Goal: Information Seeking & Learning: Check status

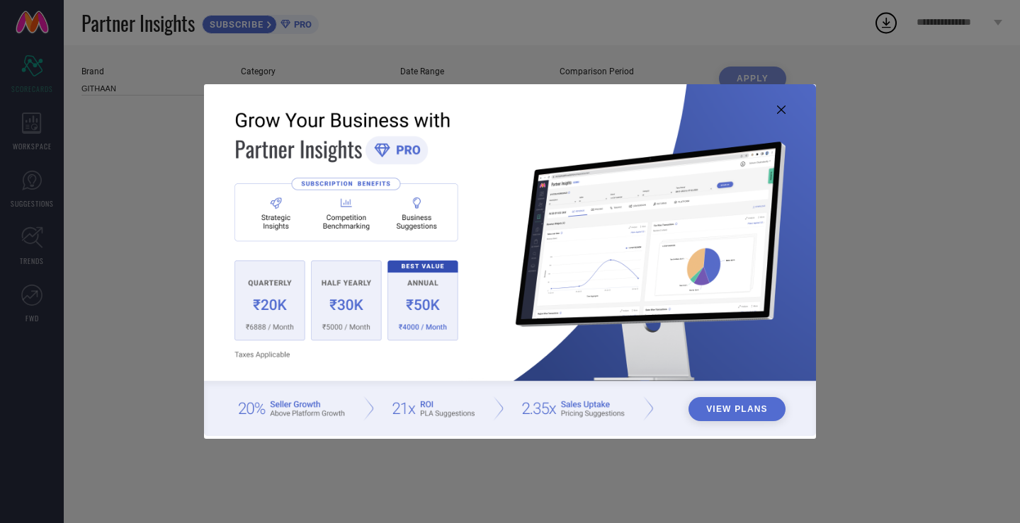
type input "All"
click at [783, 107] on icon at bounding box center [781, 110] width 8 height 8
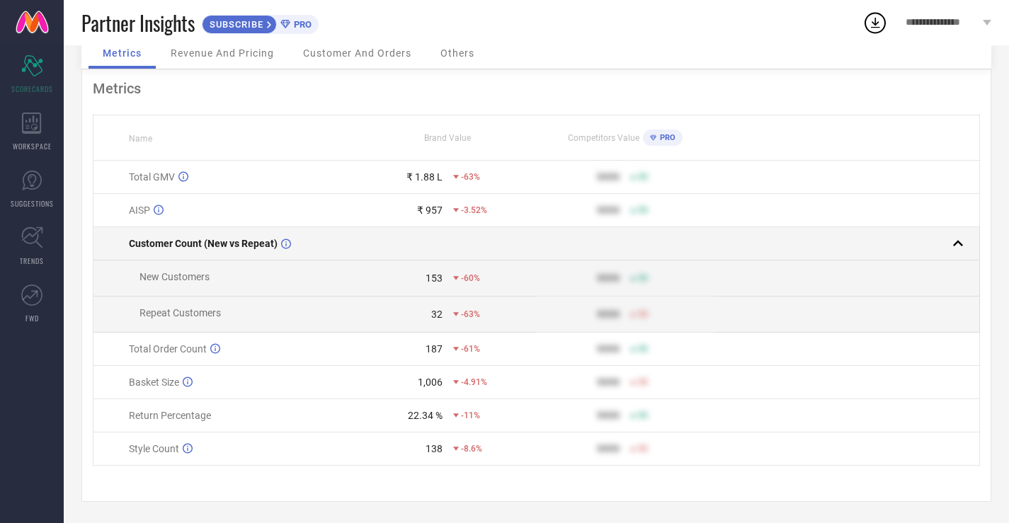
scroll to position [2, 0]
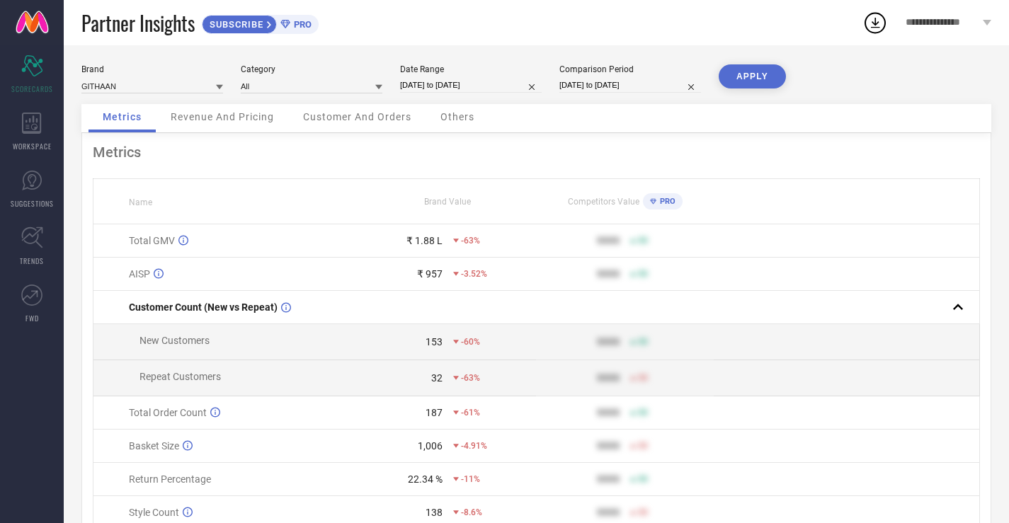
click at [872, 15] on icon at bounding box center [875, 22] width 25 height 25
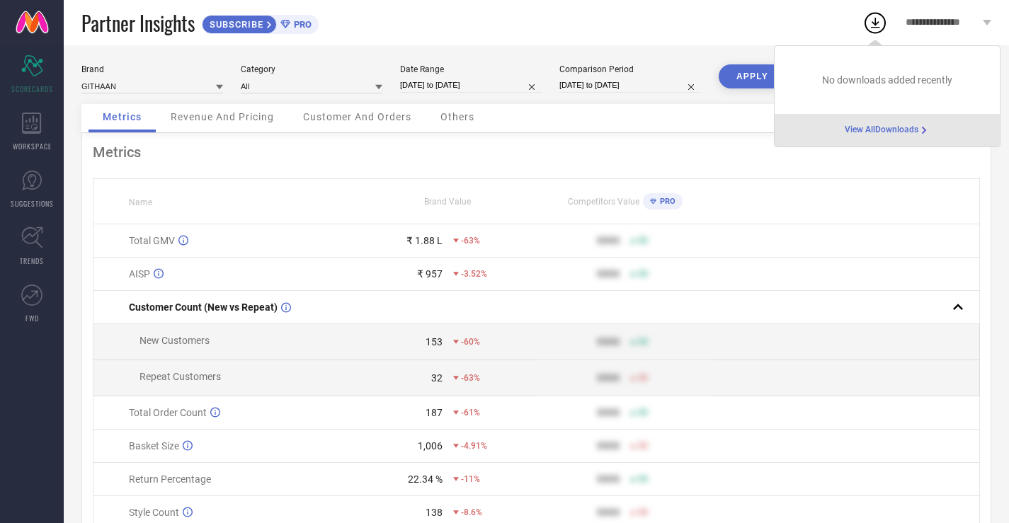
click at [875, 131] on span "View All Downloads" at bounding box center [882, 130] width 74 height 11
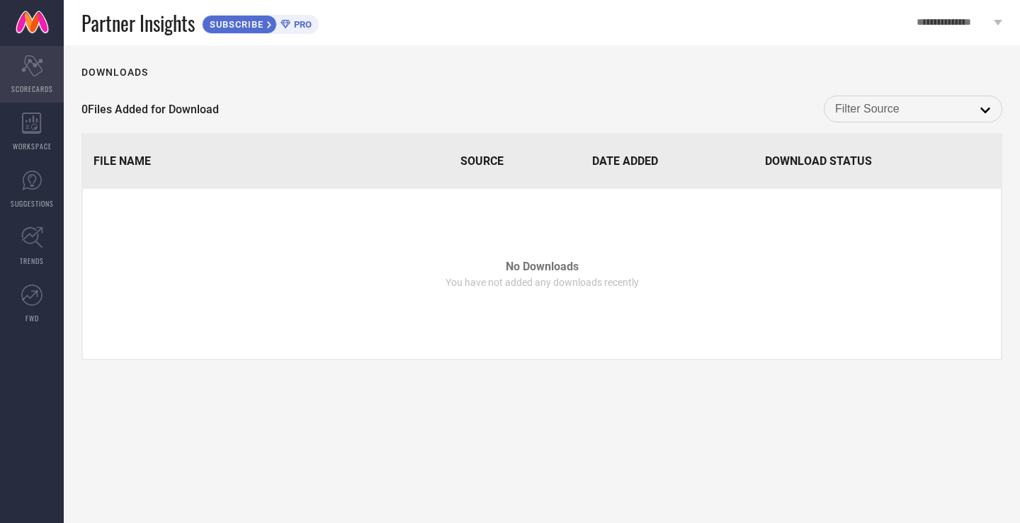
click at [46, 81] on div "Scorecard SCORECARDS" at bounding box center [32, 74] width 64 height 57
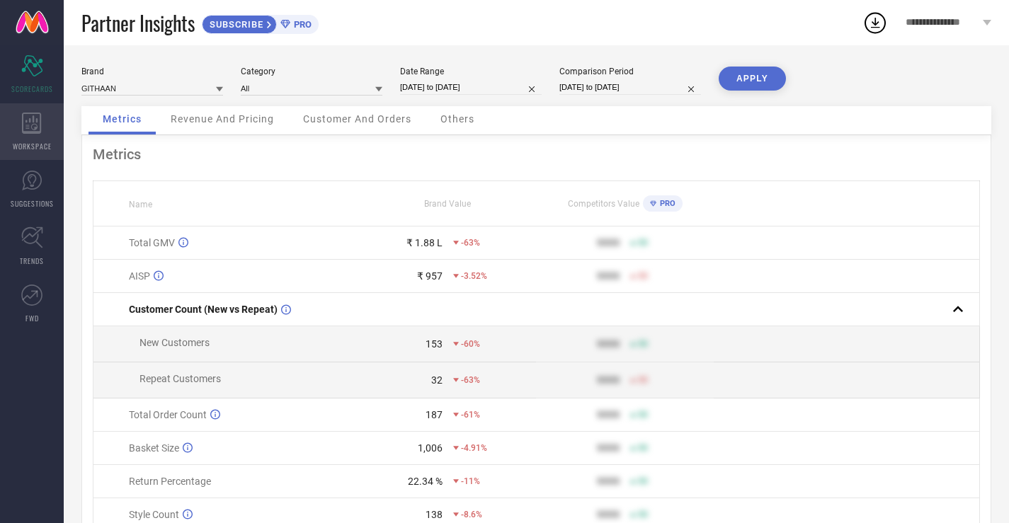
click at [34, 133] on icon at bounding box center [31, 123] width 19 height 21
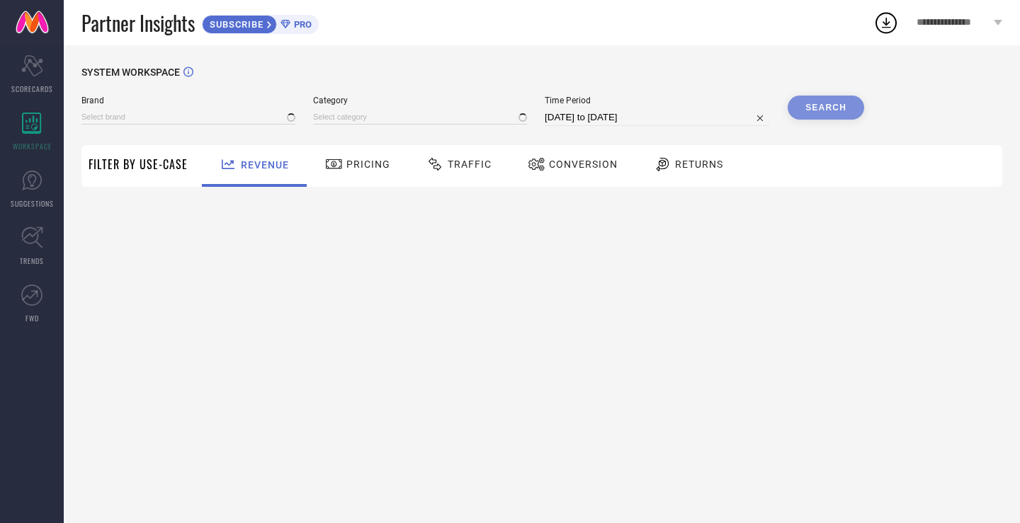
type input "GITHAAN"
type input "All"
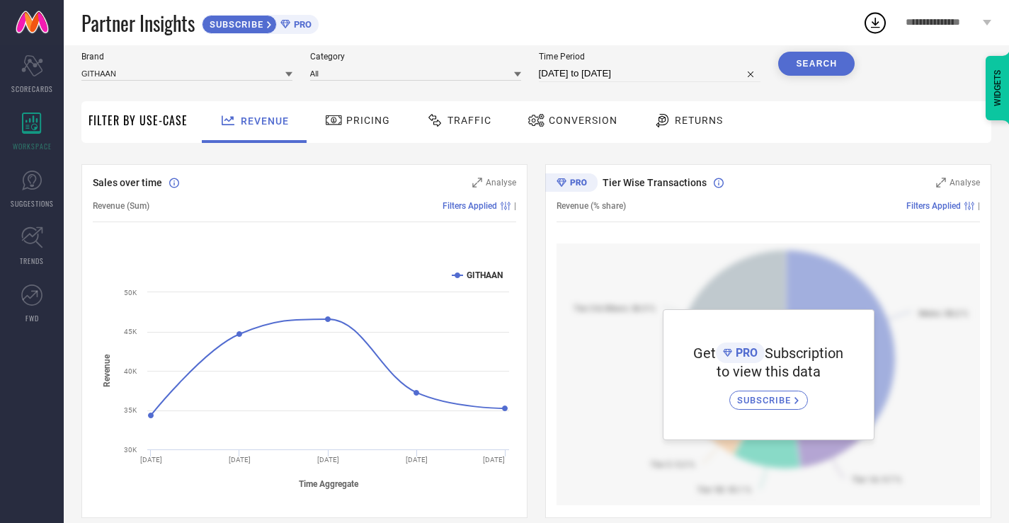
scroll to position [71, 0]
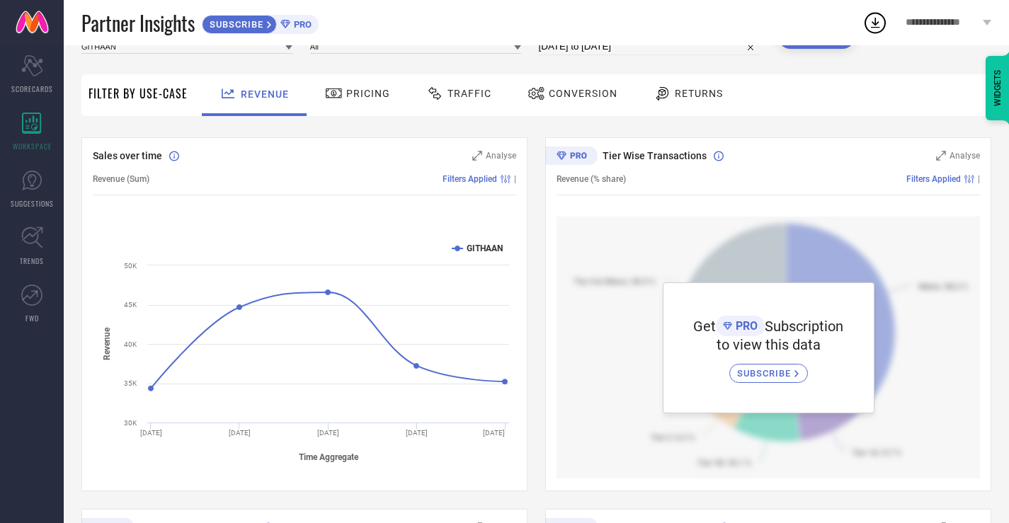
click at [347, 110] on div "Pricing" at bounding box center [357, 95] width 101 height 42
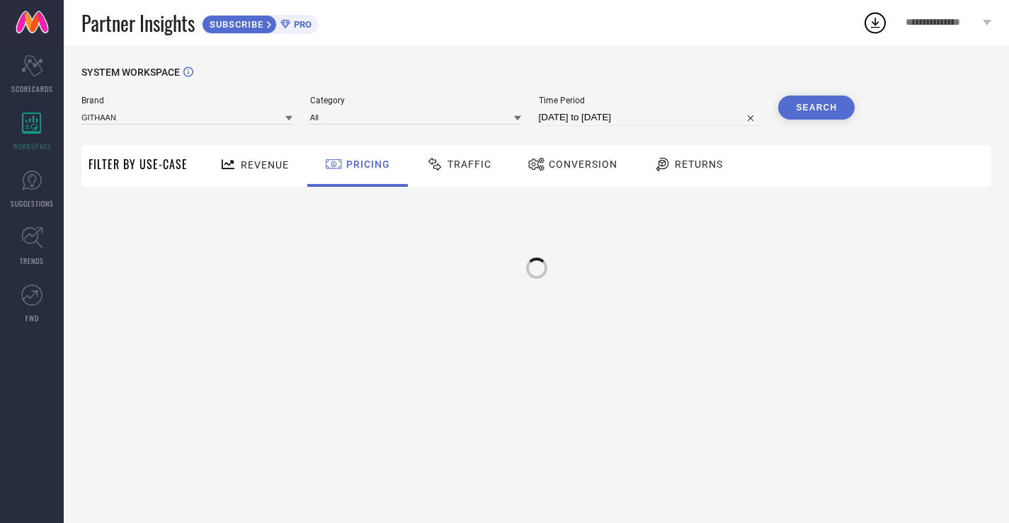
scroll to position [0, 0]
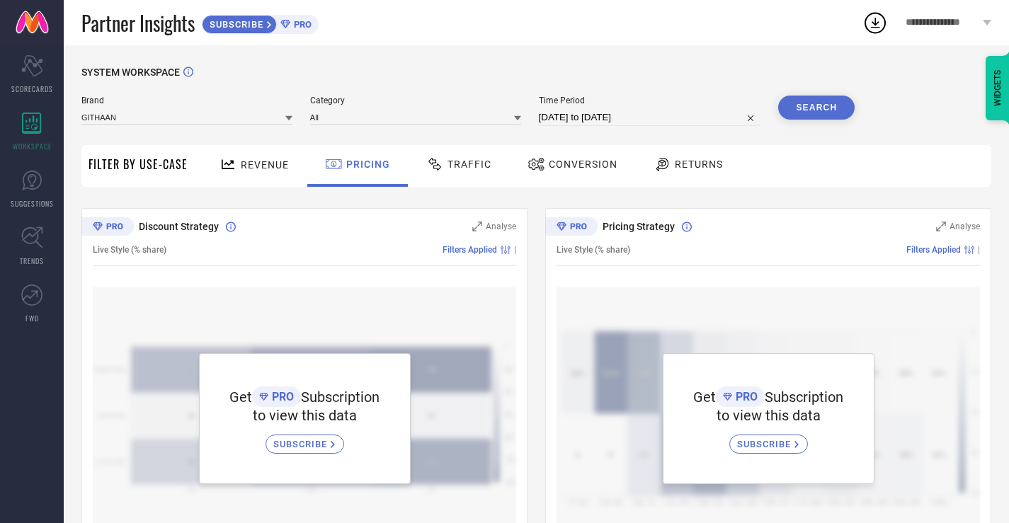
click at [463, 166] on span "Traffic" at bounding box center [470, 164] width 44 height 11
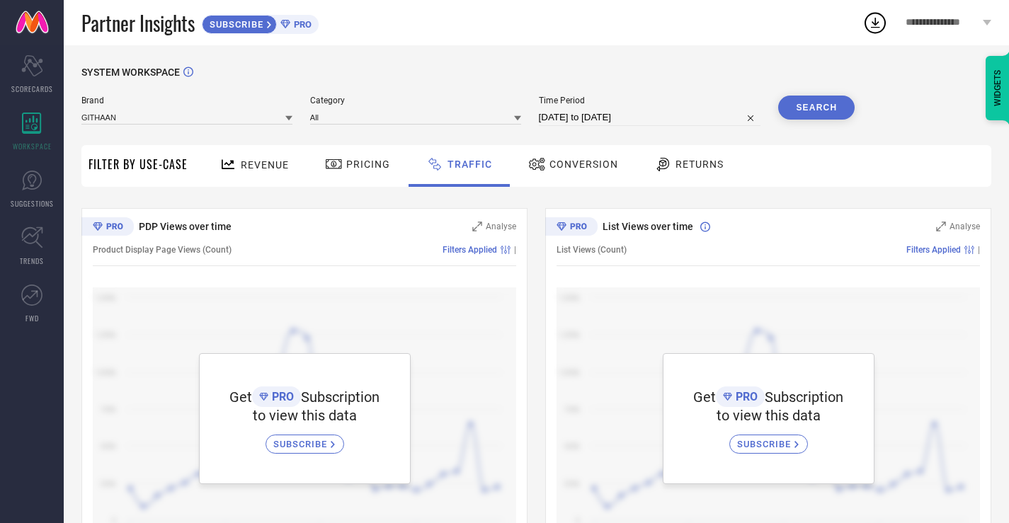
click at [554, 174] on div "Conversion" at bounding box center [573, 164] width 97 height 24
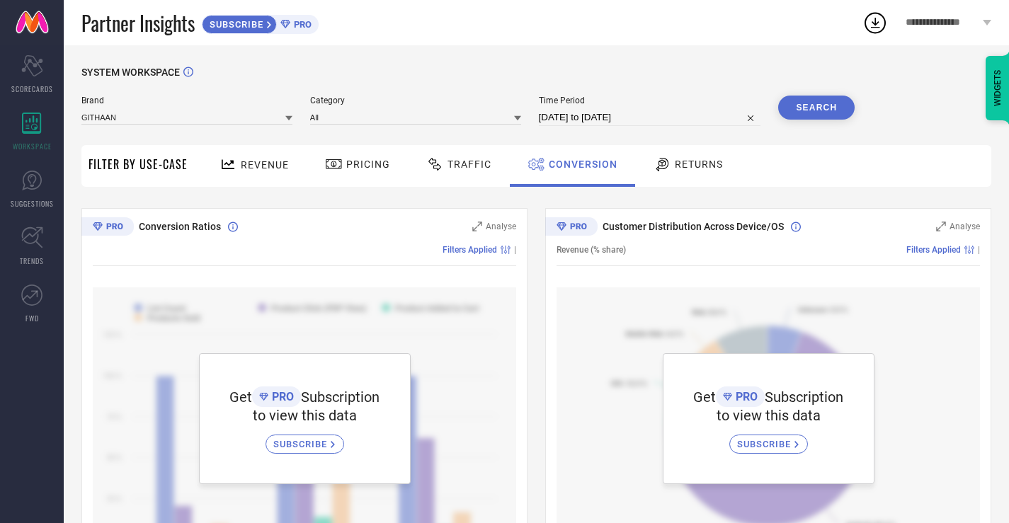
click at [703, 159] on span "Returns" at bounding box center [699, 164] width 48 height 11
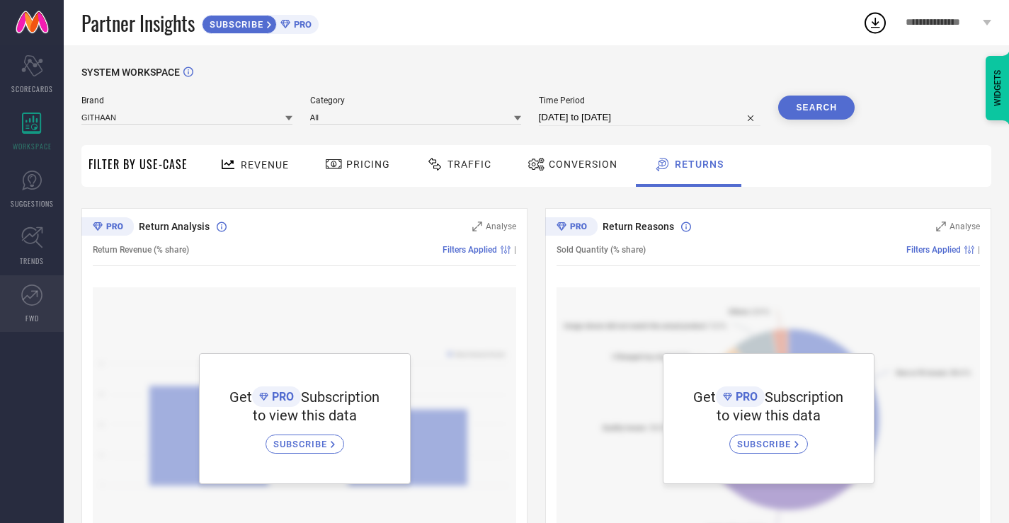
click at [36, 290] on icon at bounding box center [31, 295] width 21 height 21
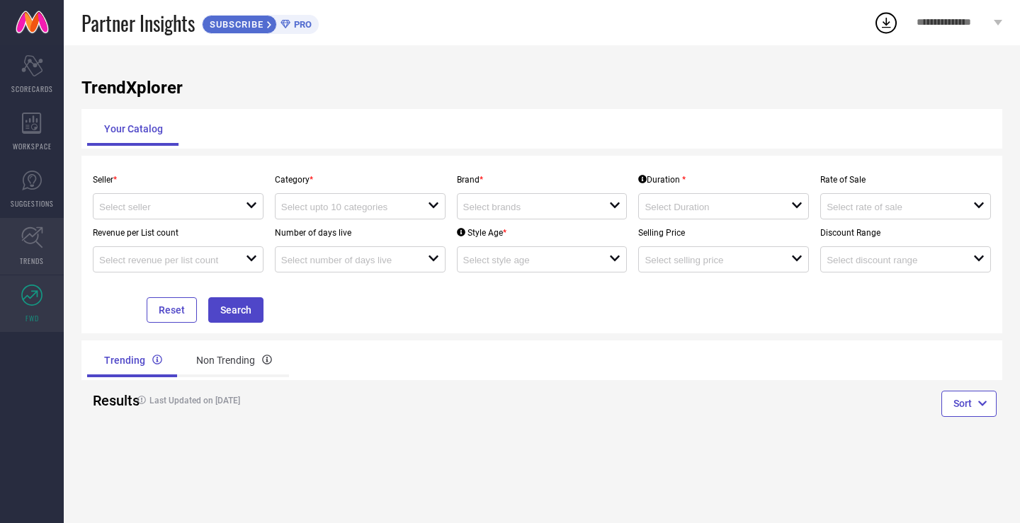
click at [36, 264] on span "TRENDS" at bounding box center [32, 261] width 24 height 11
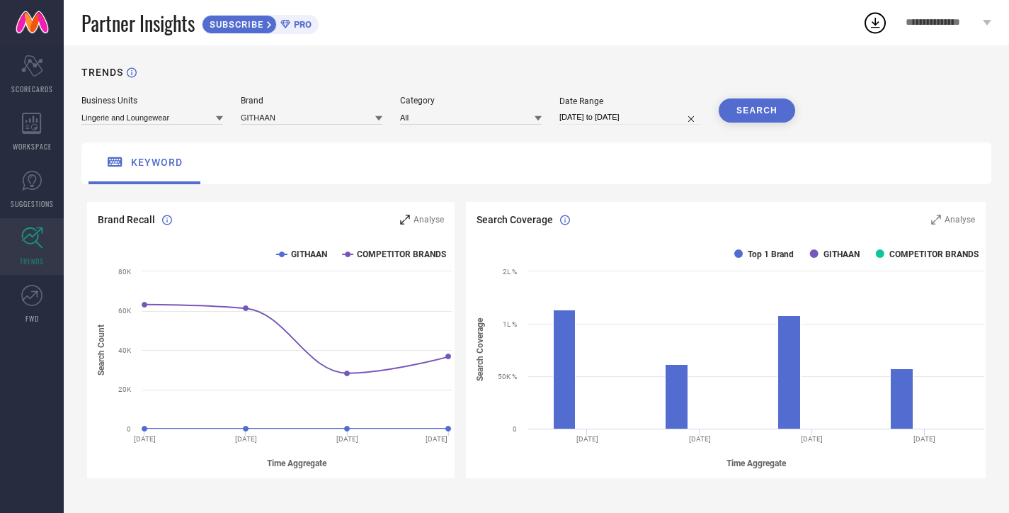
click at [410, 215] on icon at bounding box center [405, 220] width 10 height 10
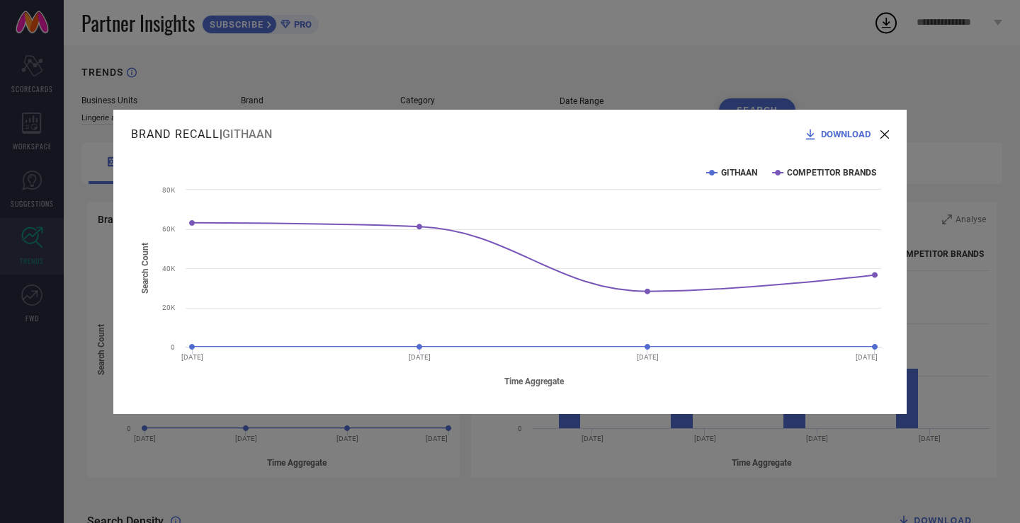
click at [880, 133] on div "DOWNLOAD" at bounding box center [846, 134] width 86 height 14
click at [885, 132] on icon at bounding box center [884, 134] width 8 height 8
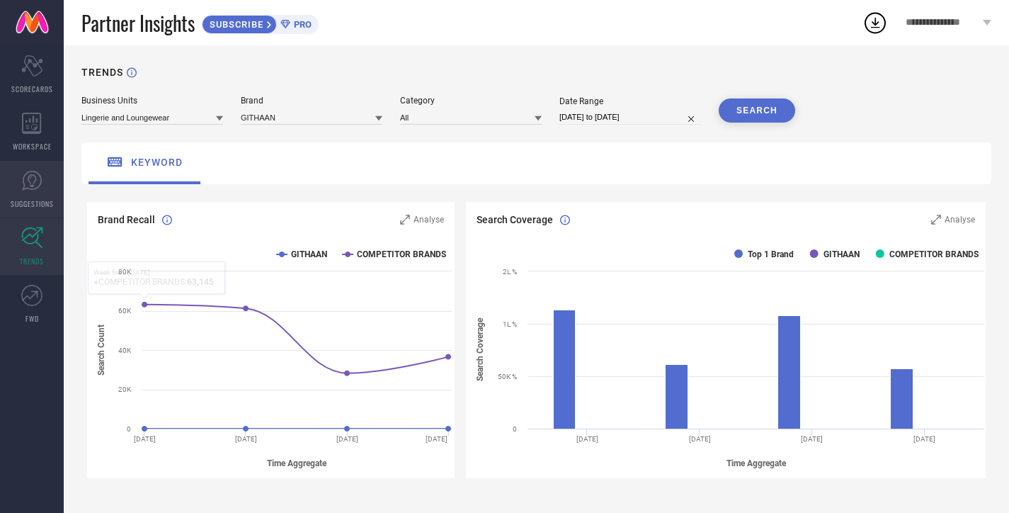
click at [38, 203] on span "SUGGESTIONS" at bounding box center [32, 203] width 43 height 11
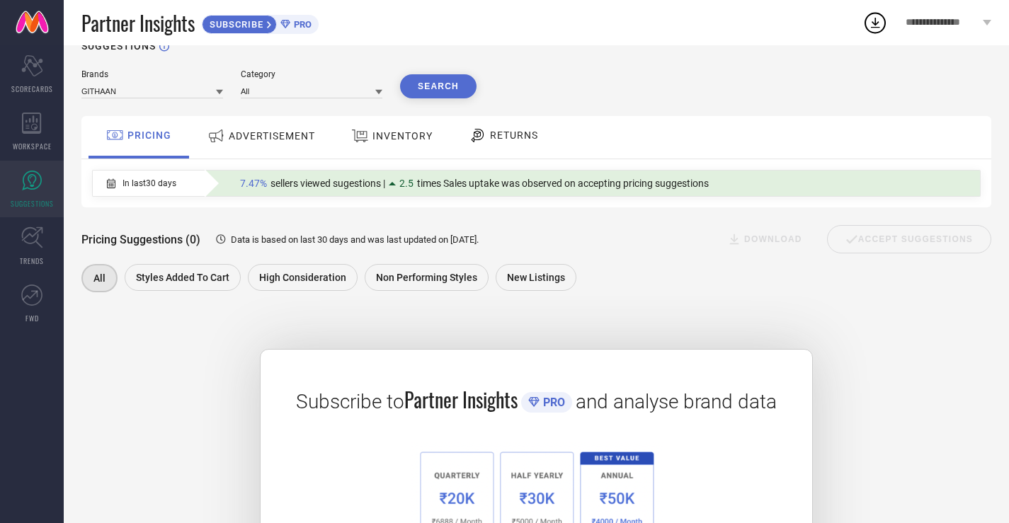
scroll to position [25, 0]
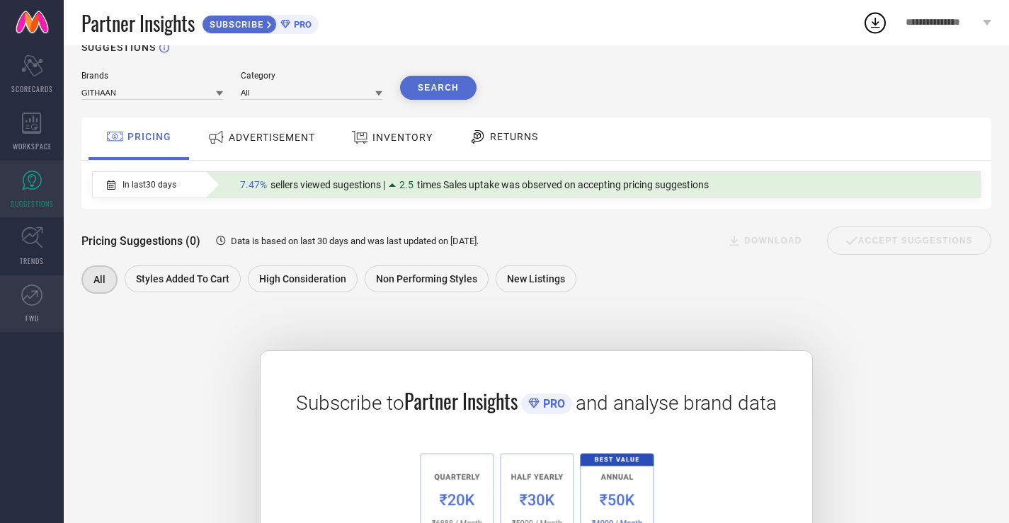
click at [23, 302] on icon at bounding box center [31, 295] width 21 height 21
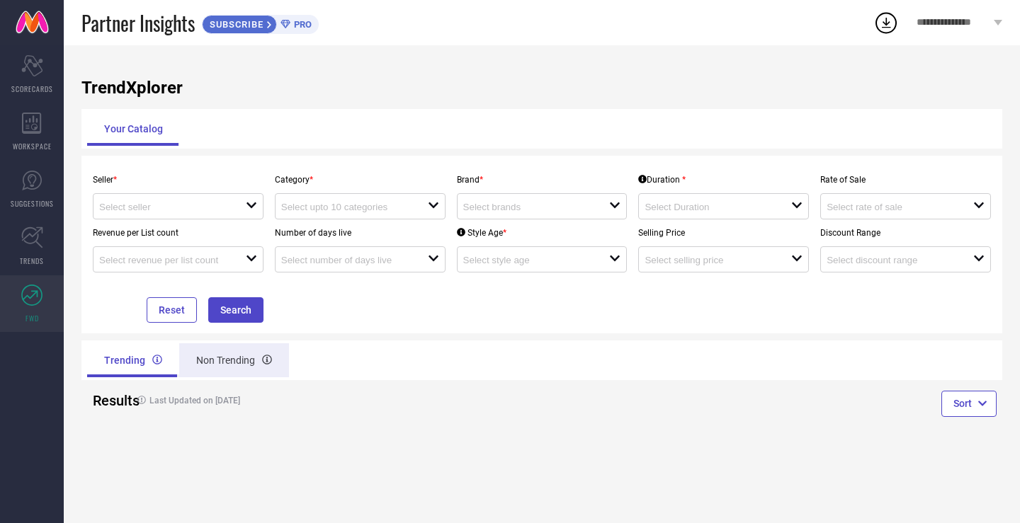
click at [234, 358] on div "Non Trending" at bounding box center [234, 361] width 110 height 34
click at [121, 365] on div "Trending" at bounding box center [131, 361] width 89 height 34
click at [28, 142] on span "WORKSPACE" at bounding box center [32, 146] width 39 height 11
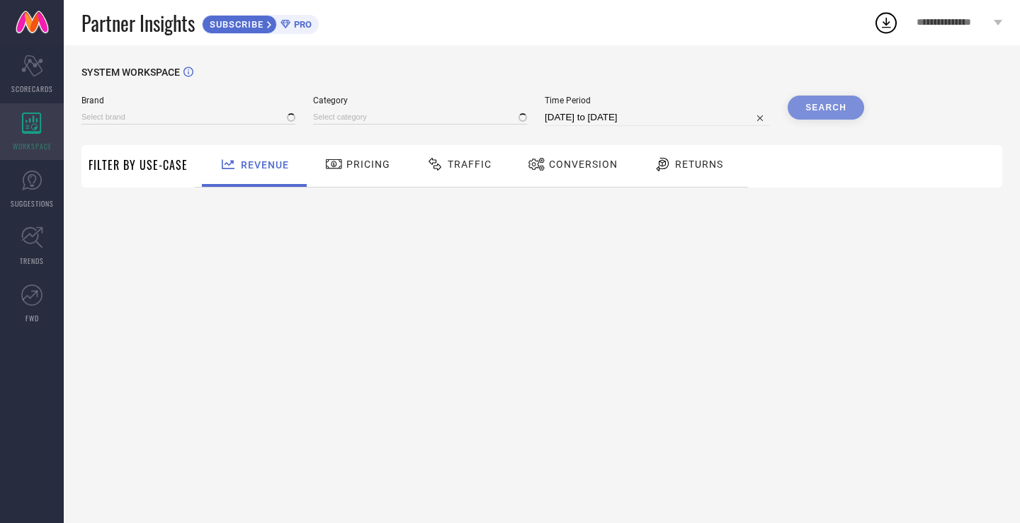
type input "GITHAAN"
type input "All"
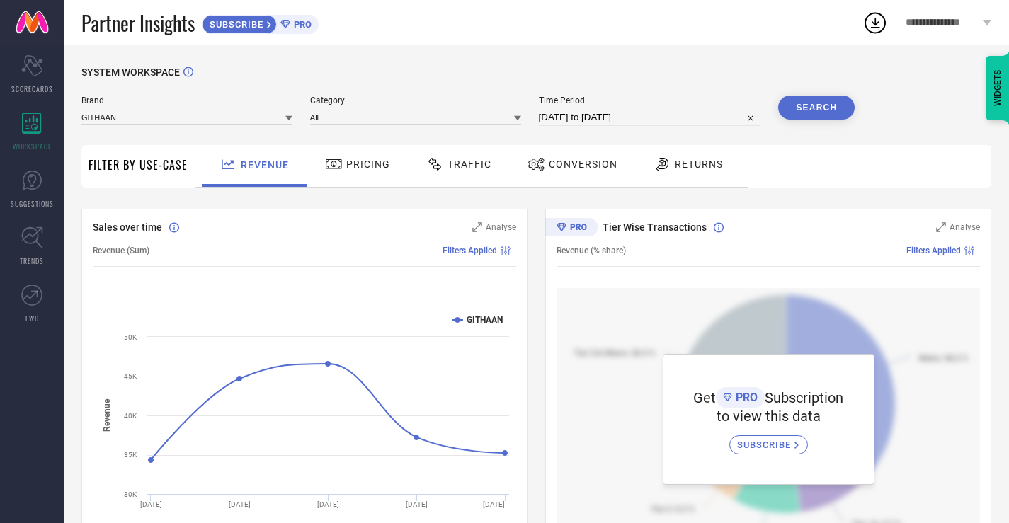
select select "8"
select select "2025"
select select "9"
select select "2025"
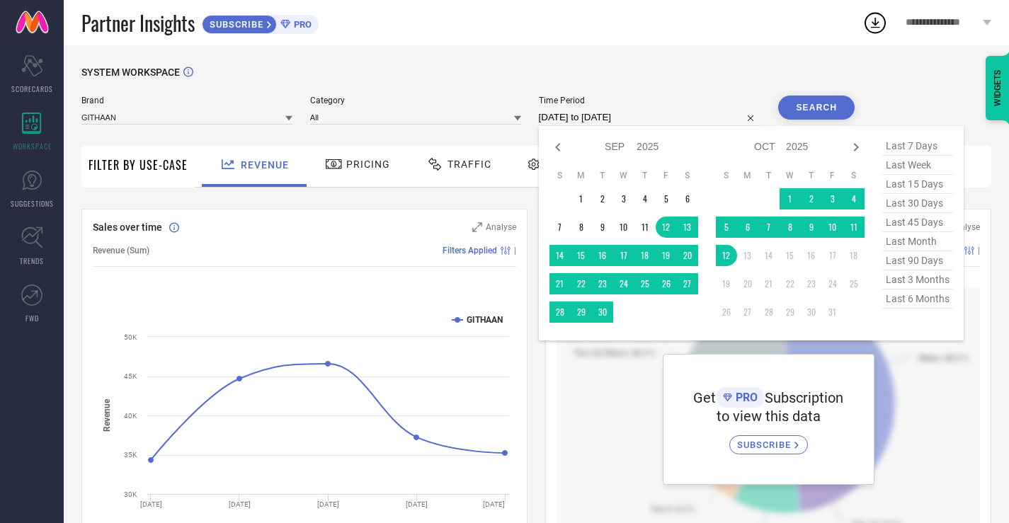
click at [649, 119] on input "[DATE] to [DATE]" at bounding box center [650, 117] width 222 height 17
click at [560, 144] on icon at bounding box center [558, 147] width 17 height 17
select select "7"
select select "2025"
select select "8"
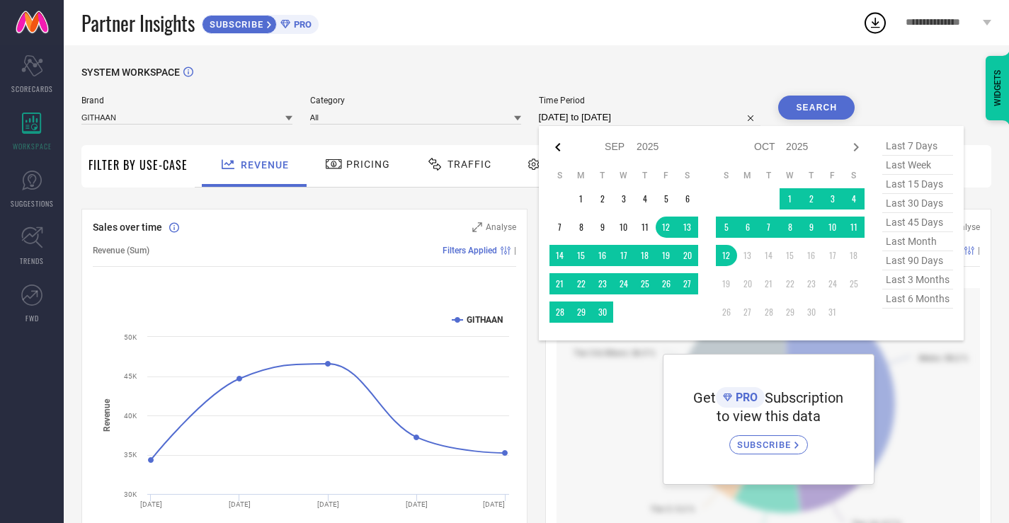
select select "2025"
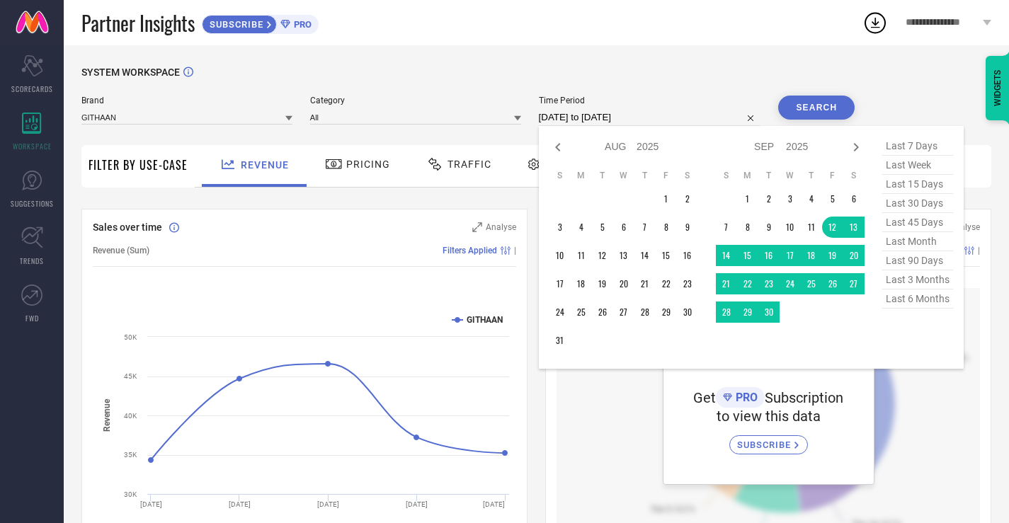
click at [560, 144] on icon at bounding box center [558, 147] width 17 height 17
select select "6"
select select "2025"
select select "7"
select select "2025"
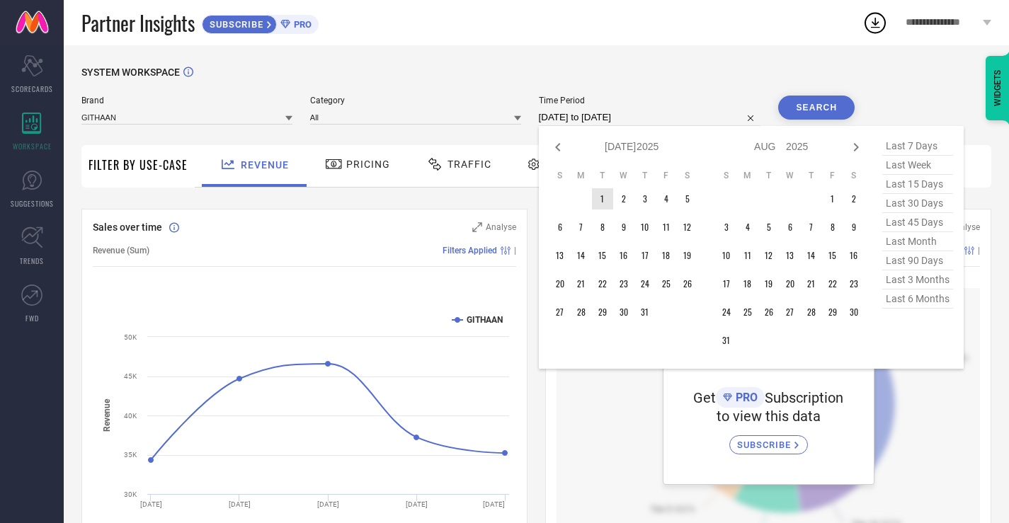
type input "After [DATE]"
click at [605, 199] on td "1" at bounding box center [602, 198] width 21 height 21
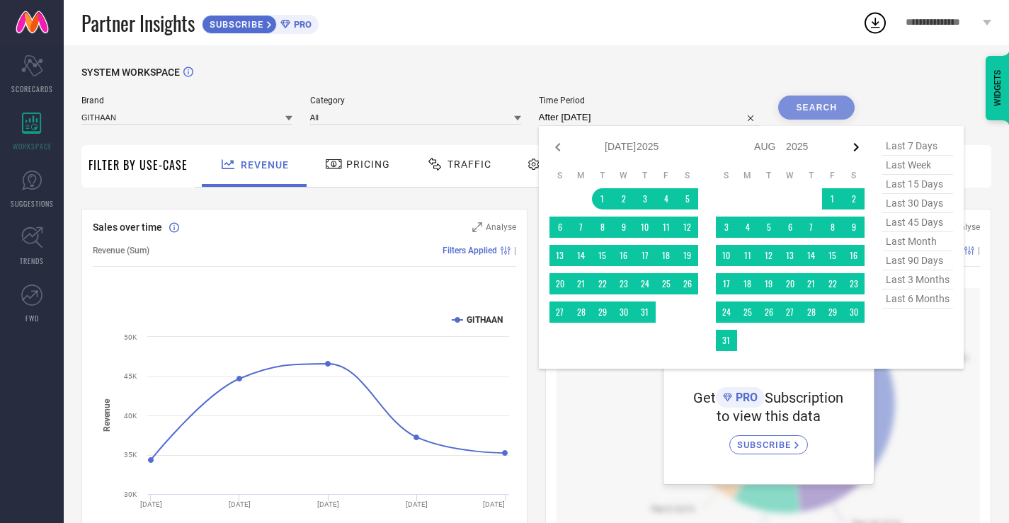
click at [858, 147] on icon at bounding box center [856, 147] width 5 height 8
select select "8"
select select "2025"
select select "9"
select select "2025"
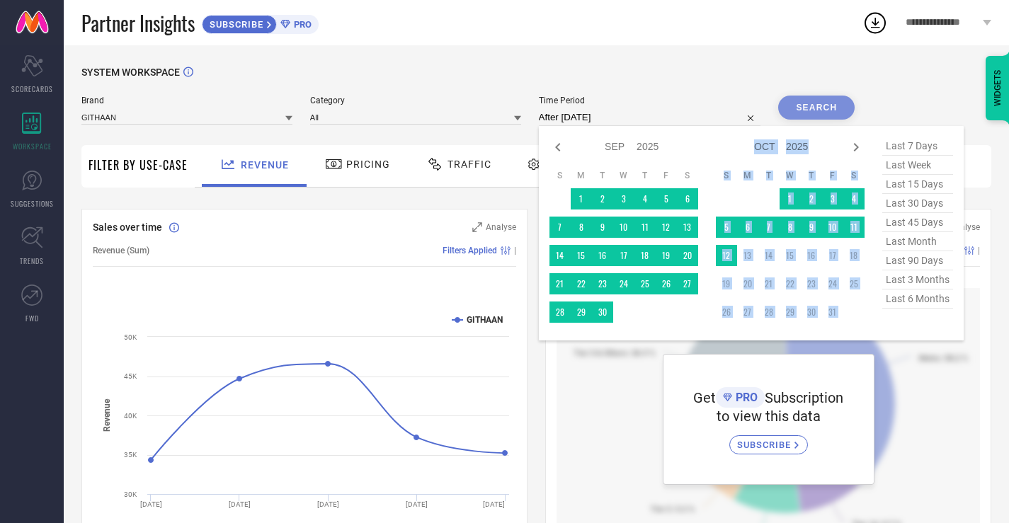
click at [858, 147] on icon at bounding box center [856, 147] width 5 height 8
select select "9"
select select "2025"
select select "10"
select select "2025"
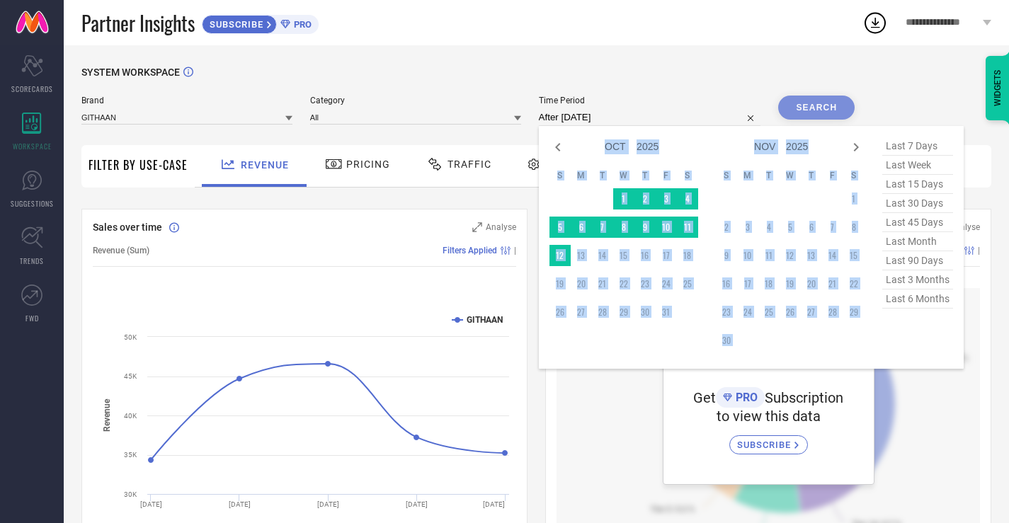
click at [568, 200] on td at bounding box center [560, 198] width 21 height 21
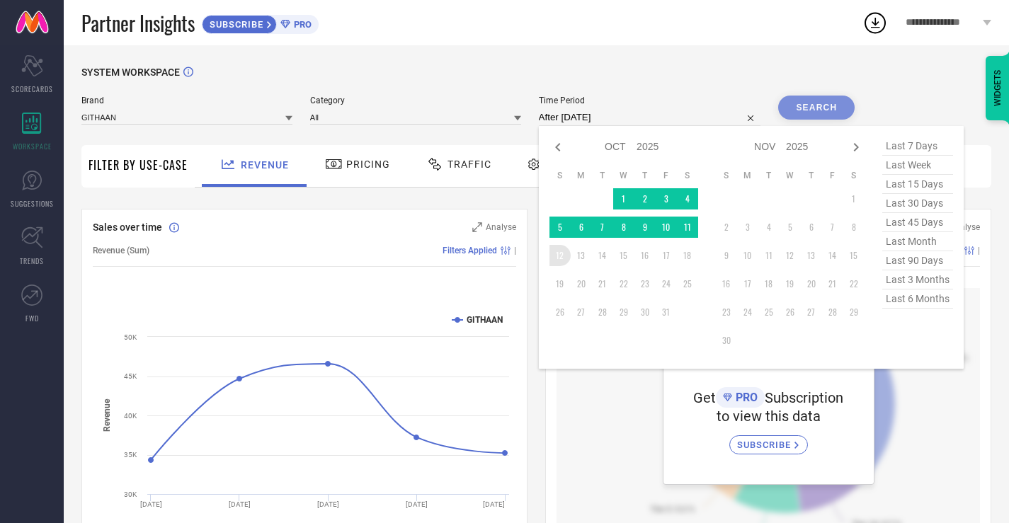
type input "[DATE] to [DATE]"
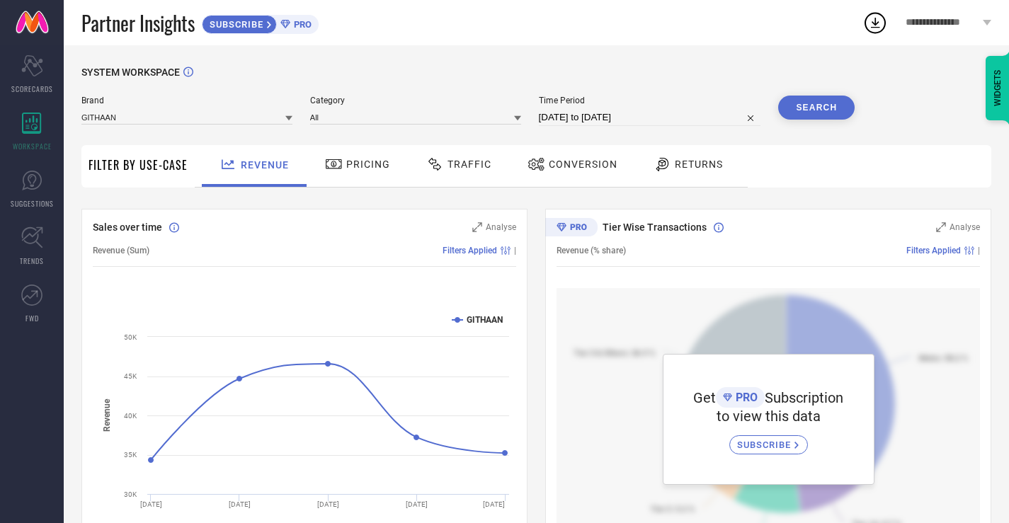
click at [807, 108] on button "Search" at bounding box center [816, 108] width 76 height 24
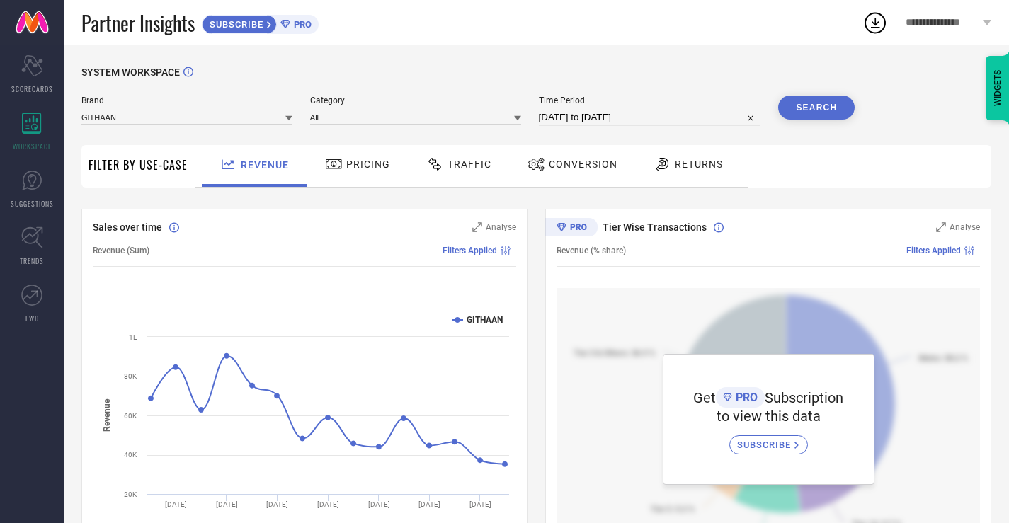
click at [412, 81] on div "SYSTEM WORKSPACE" at bounding box center [536, 81] width 910 height 29
click at [42, 65] on icon "Scorecard" at bounding box center [32, 65] width 22 height 21
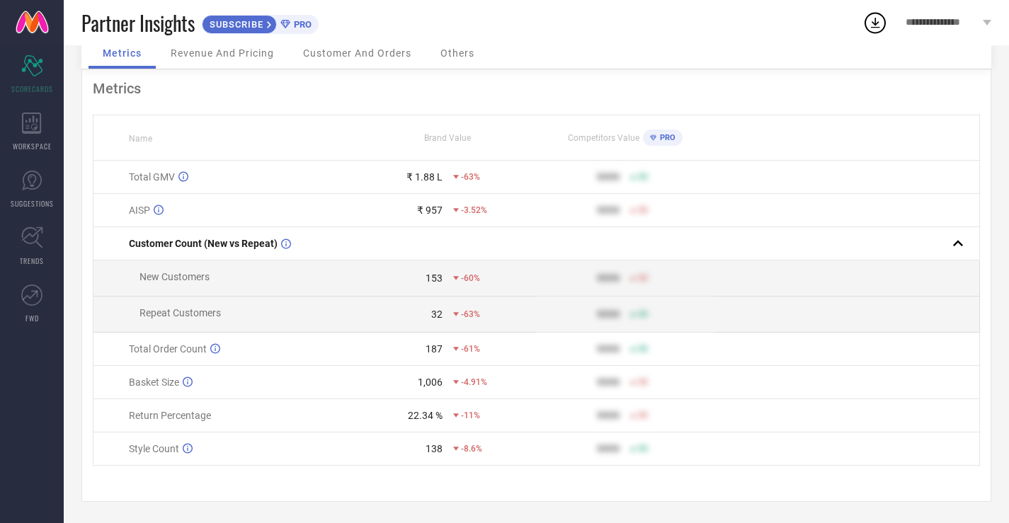
scroll to position [73, 0]
click at [463, 172] on span "-63%" at bounding box center [470, 177] width 19 height 10
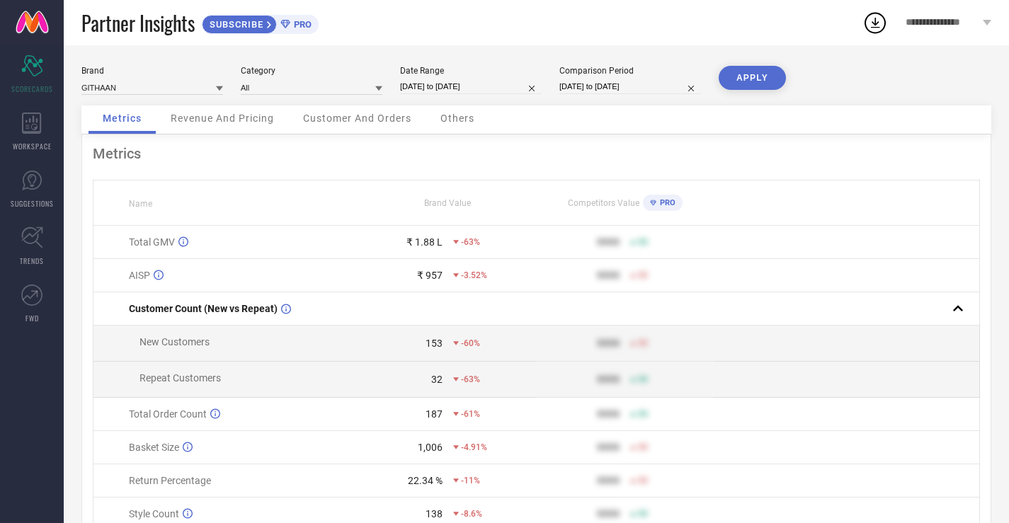
scroll to position [0, 0]
click at [228, 120] on span "Revenue And Pricing" at bounding box center [222, 118] width 103 height 11
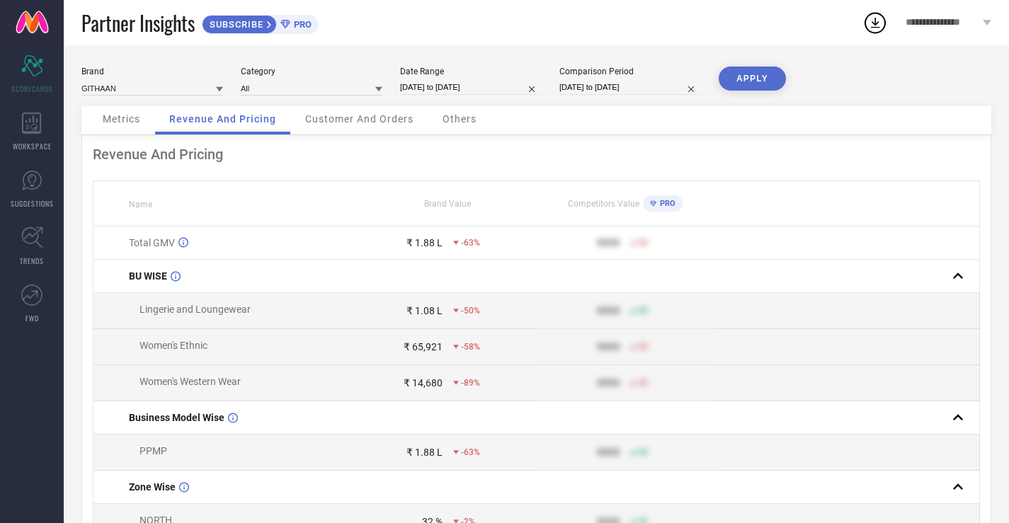
click at [375, 125] on span "Customer And Orders" at bounding box center [359, 118] width 108 height 11
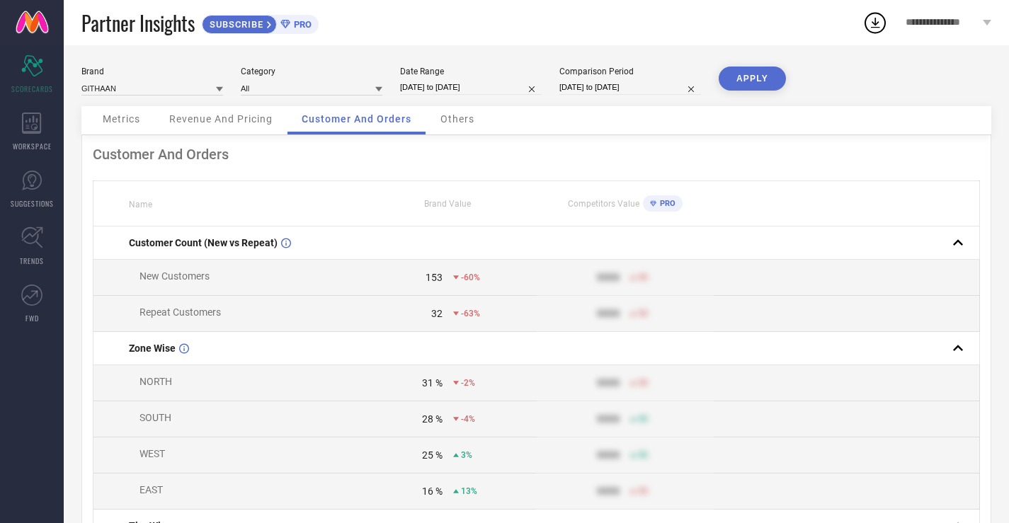
click at [470, 117] on span "Others" at bounding box center [458, 118] width 34 height 11
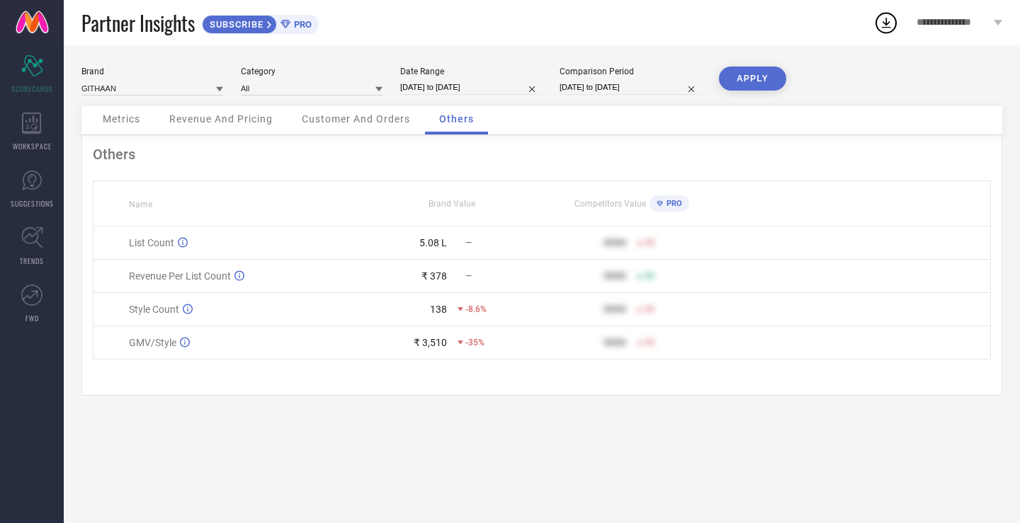
click at [188, 118] on span "Revenue And Pricing" at bounding box center [220, 118] width 103 height 11
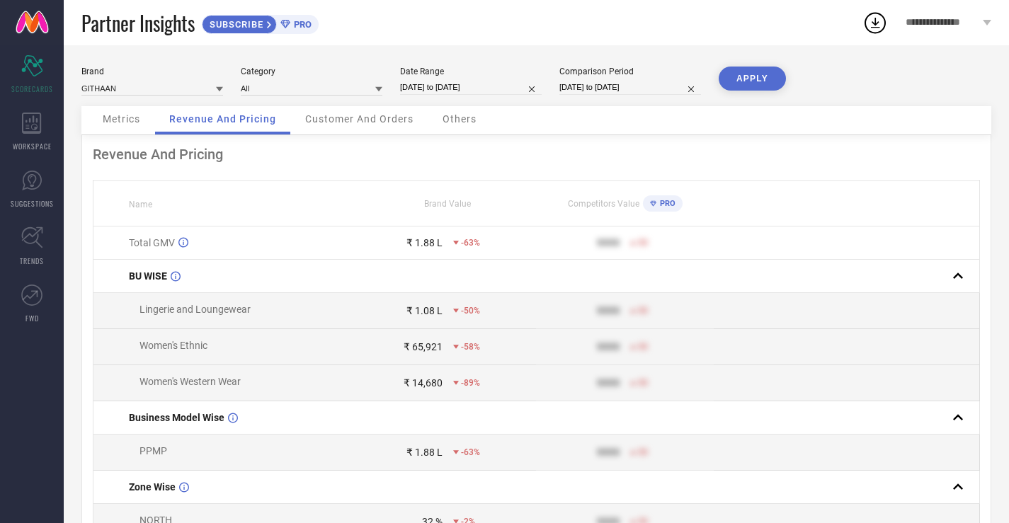
click at [25, 30] on link at bounding box center [32, 22] width 64 height 45
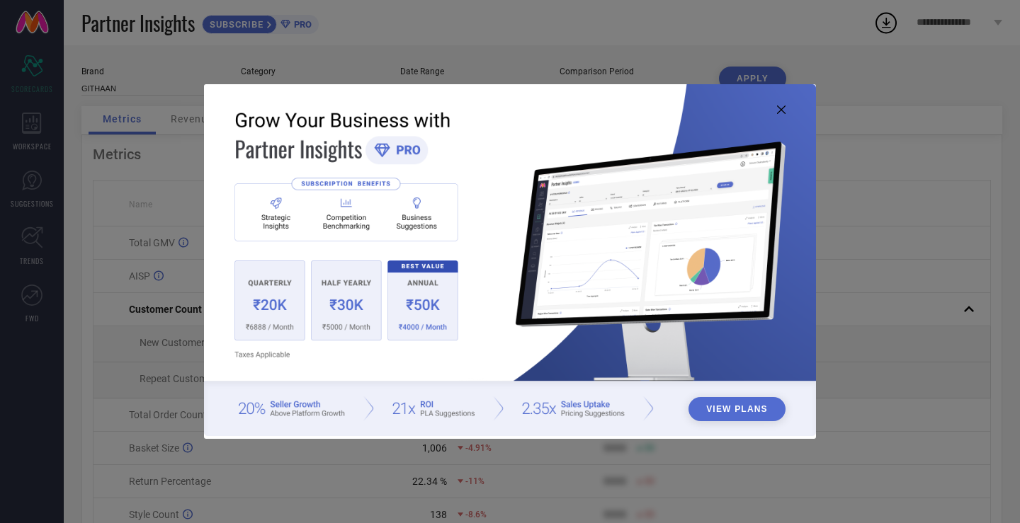
click at [778, 109] on icon at bounding box center [781, 110] width 8 height 8
